Goal: Information Seeking & Learning: Learn about a topic

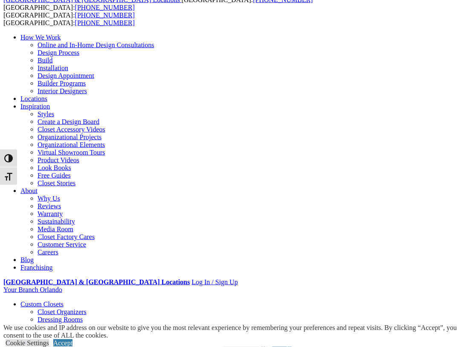
scroll to position [23, 0]
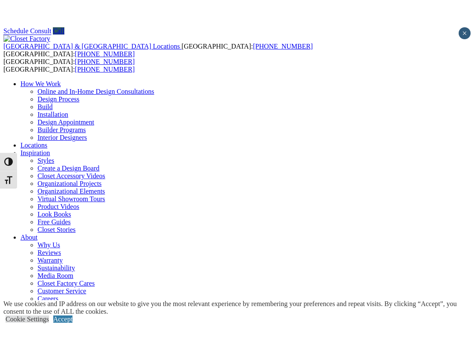
scroll to position [26, 0]
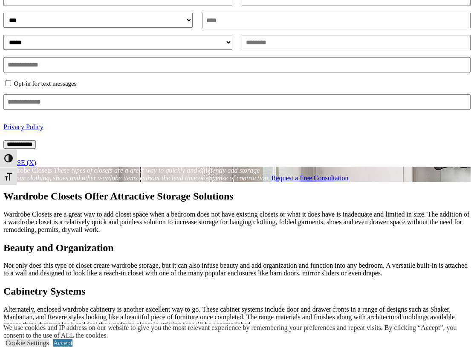
scroll to position [577, 0]
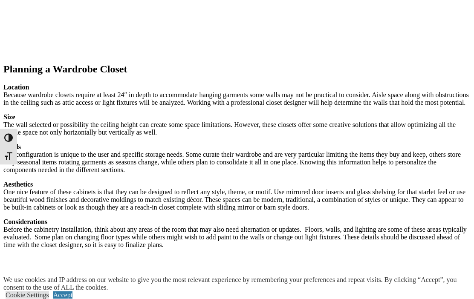
scroll to position [972, 0]
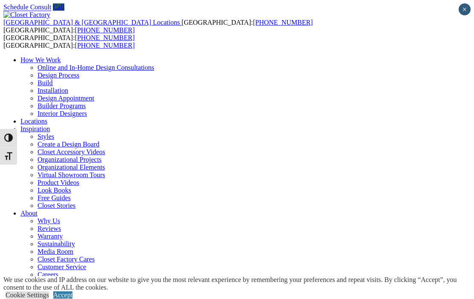
click at [72, 291] on link "Accept" at bounding box center [62, 294] width 19 height 7
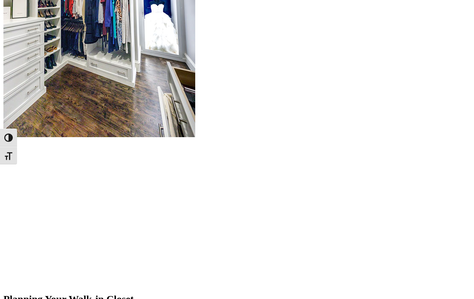
scroll to position [1039, 0]
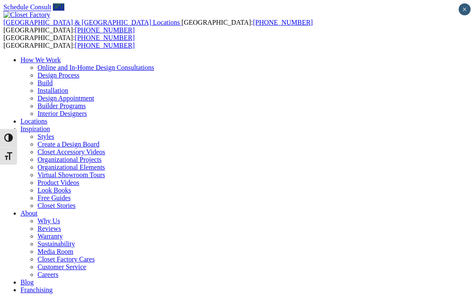
scroll to position [2419, 0]
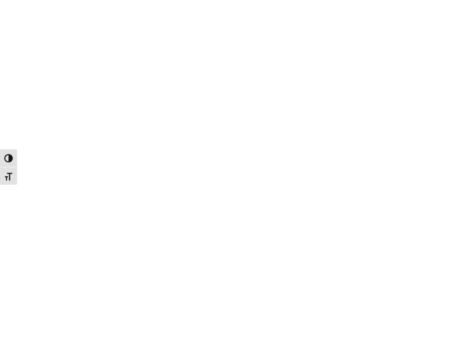
scroll to position [1748, 0]
